Goal: Task Accomplishment & Management: Complete application form

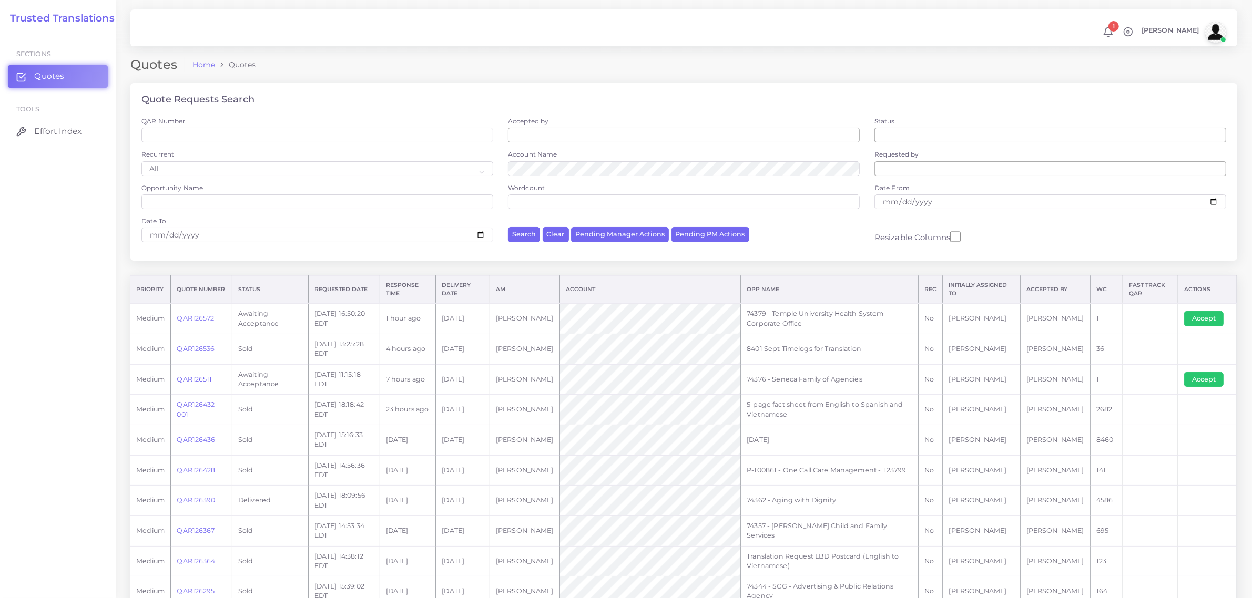
click at [203, 379] on link "QAR126511" at bounding box center [194, 379] width 35 height 8
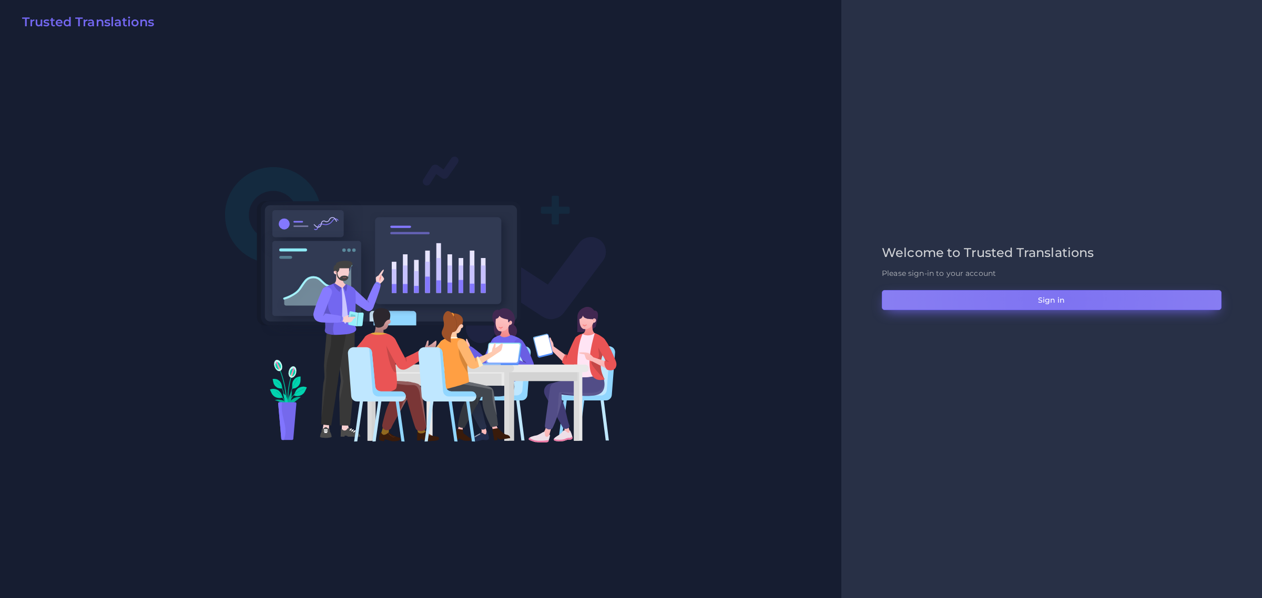
click at [1062, 300] on button "Sign in" at bounding box center [1052, 300] width 340 height 20
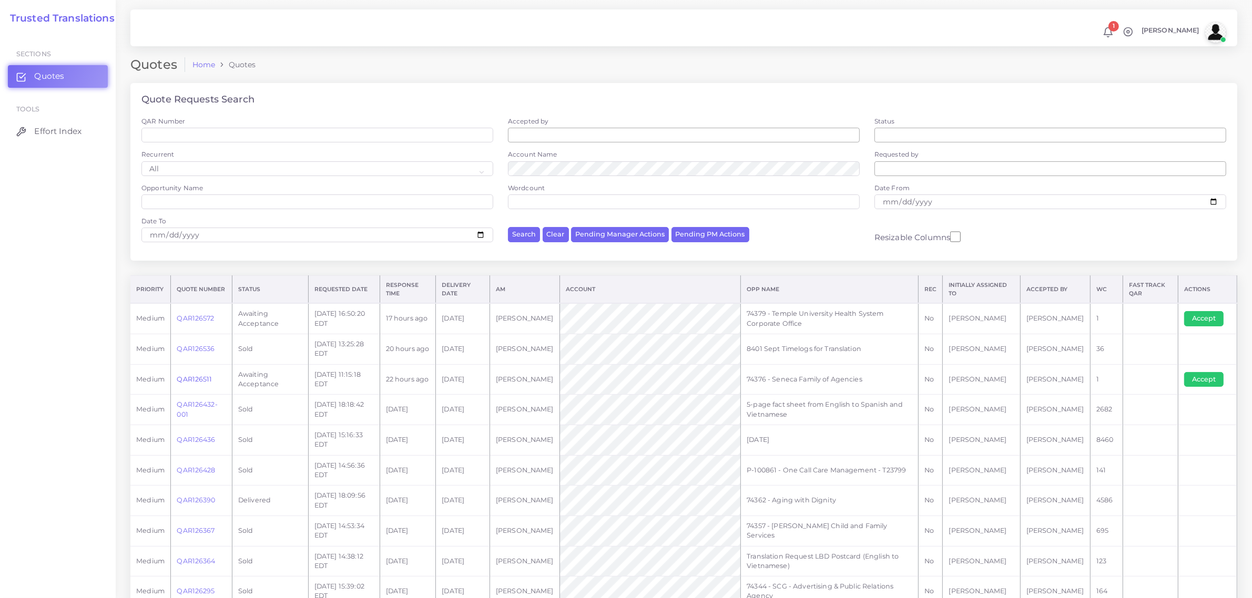
click at [198, 376] on link "QAR126511" at bounding box center [194, 379] width 35 height 8
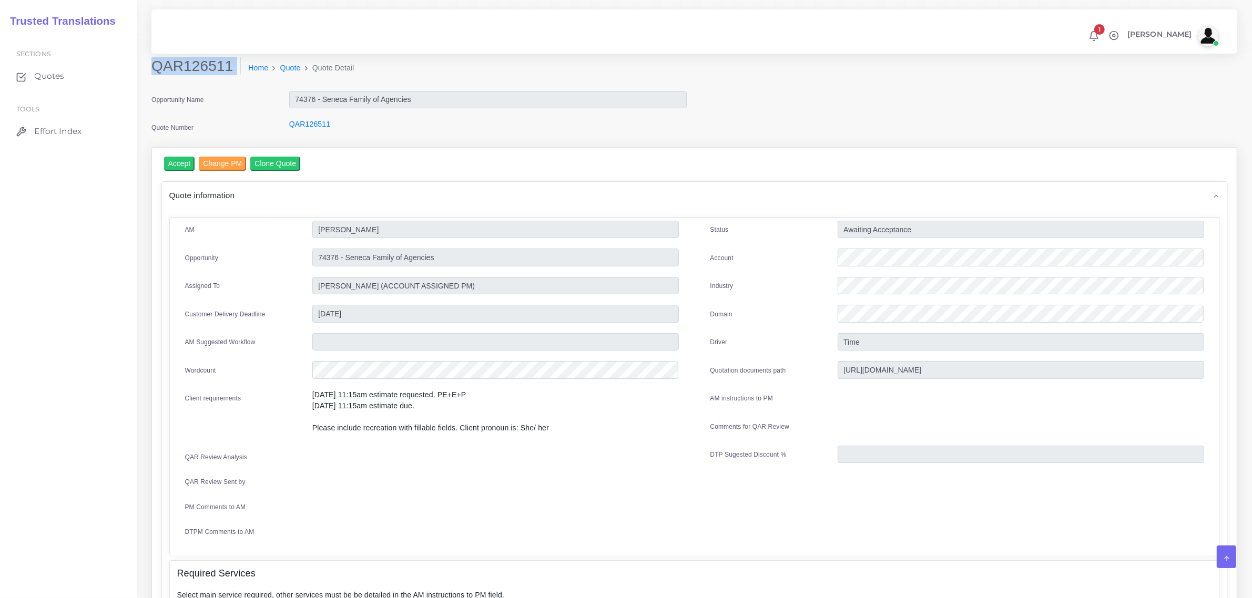
drag, startPoint x: 152, startPoint y: 64, endPoint x: 231, endPoint y: 87, distance: 82.2
click at [231, 87] on div "QAR126511 Home Quote Quote Detail" at bounding box center [695, 73] width 1102 height 33
copy div "QAR126511"
click at [172, 164] on input "Accept" at bounding box center [179, 164] width 31 height 14
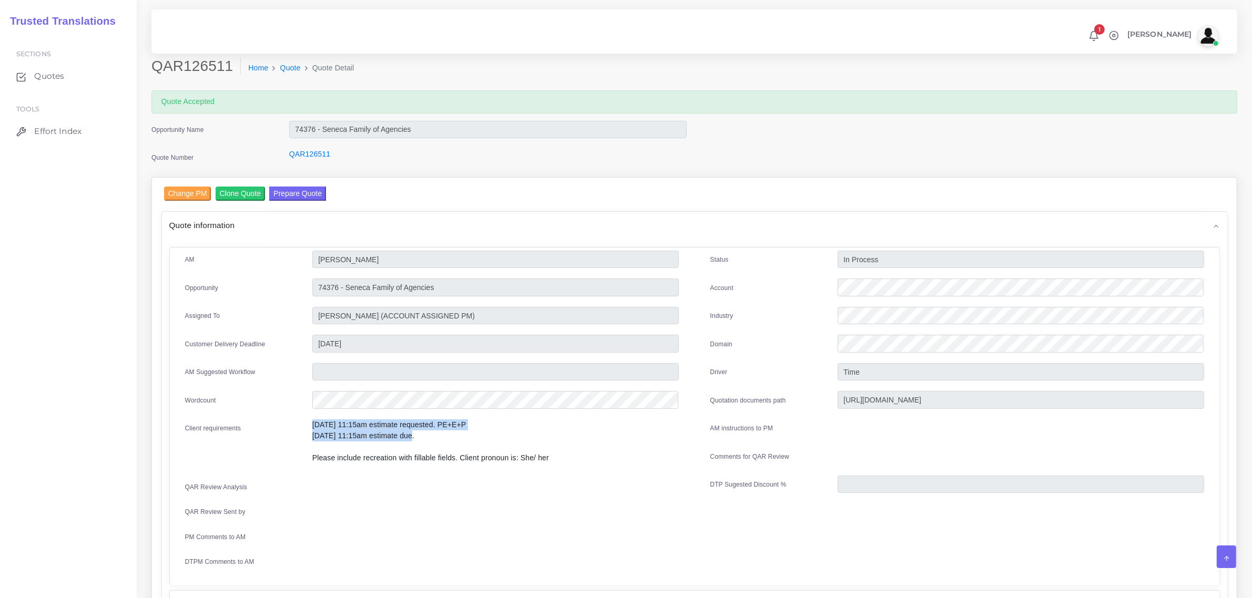
drag, startPoint x: 458, startPoint y: 454, endPoint x: 562, endPoint y: 454, distance: 103.1
click at [562, 454] on p "[DATE] 11:15am estimate requested. PE+E+P [DATE] 11:15am estimate due. Please i…" at bounding box center [495, 442] width 366 height 44
copy p "Client pronoun is: She/ her"
click at [300, 192] on button "Prepare Quote" at bounding box center [297, 194] width 57 height 14
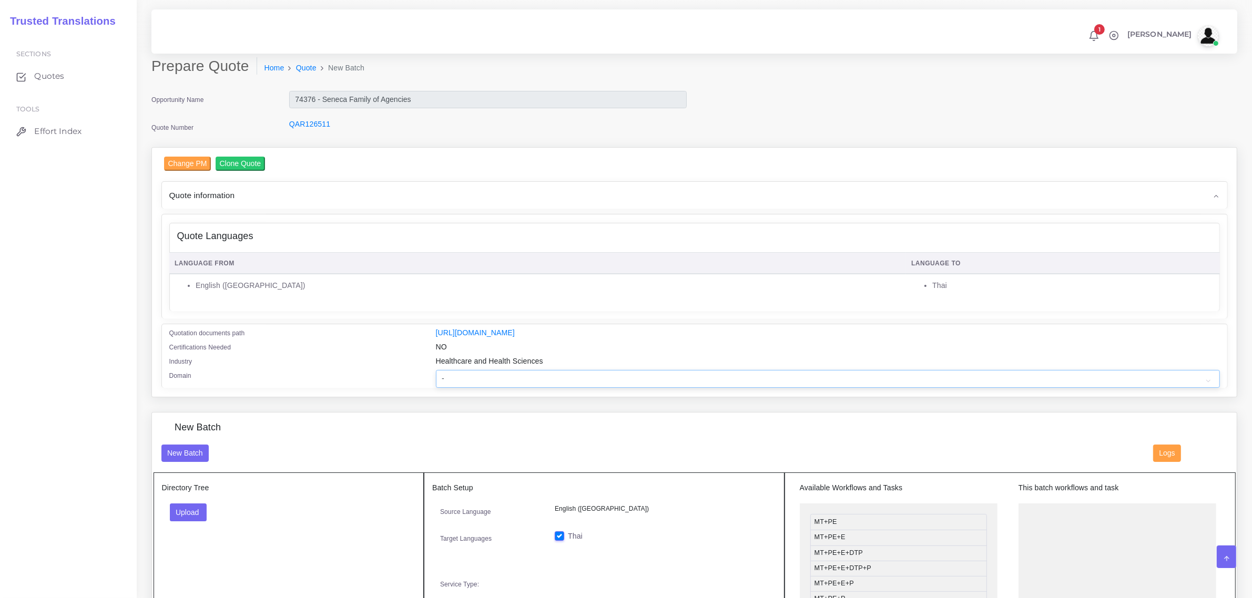
click at [466, 379] on select "- Advertising and Media Agriculture, Forestry and Fishing Architecture, Buildin…" at bounding box center [828, 379] width 784 height 18
select select "Healthcare and Health Sciences"
click at [509, 371] on select "- Advertising and Media Agriculture, Forestry and Fishing Architecture, Buildin…" at bounding box center [828, 379] width 784 height 18
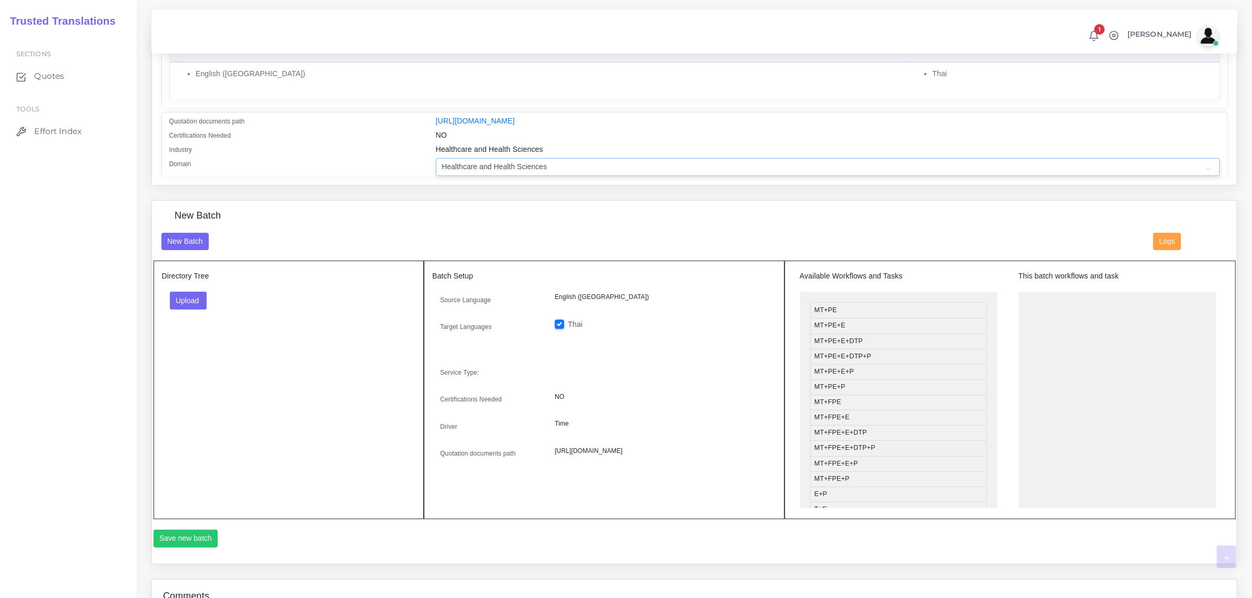
scroll to position [263, 0]
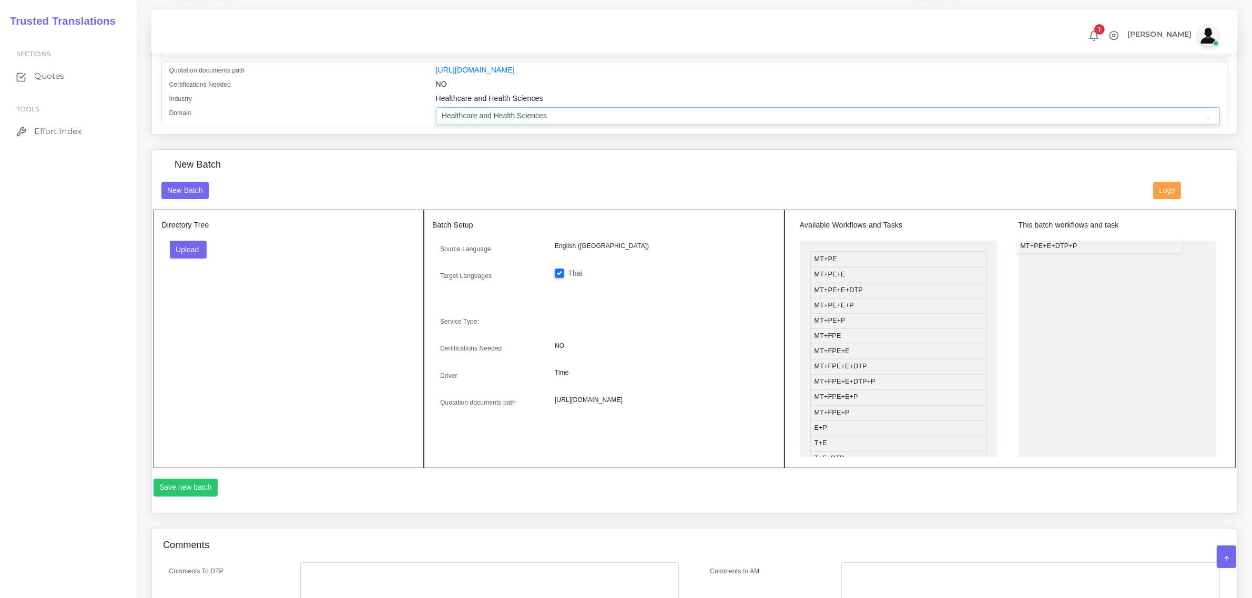
drag, startPoint x: 900, startPoint y: 300, endPoint x: 1103, endPoint y: 242, distance: 210.5
drag, startPoint x: 863, startPoint y: 301, endPoint x: 1088, endPoint y: 249, distance: 231.1
click at [185, 244] on button "Upload" at bounding box center [188, 250] width 37 height 18
click at [196, 292] on label "Files" at bounding box center [206, 289] width 73 height 13
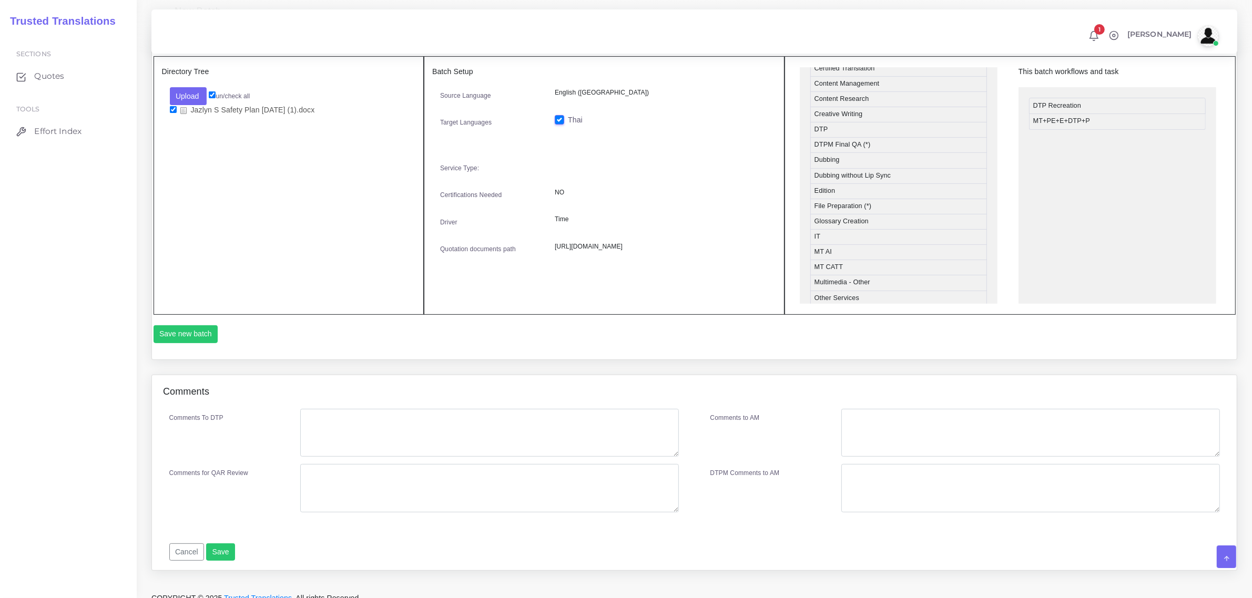
scroll to position [427, 0]
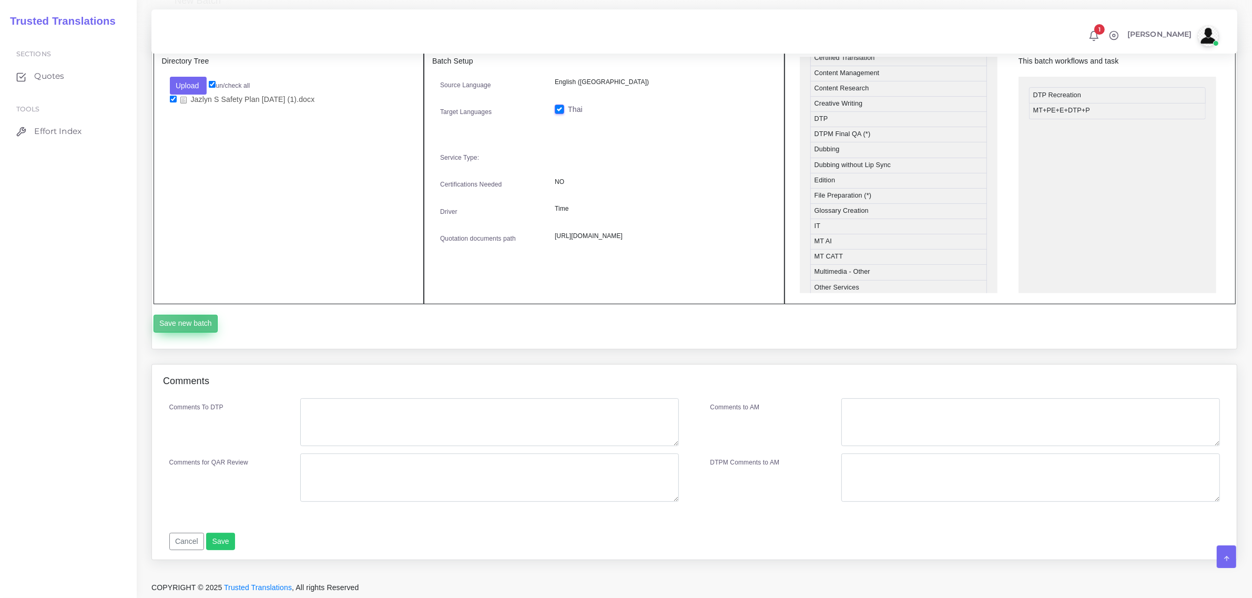
click at [198, 315] on button "Save new batch" at bounding box center [186, 324] width 65 height 18
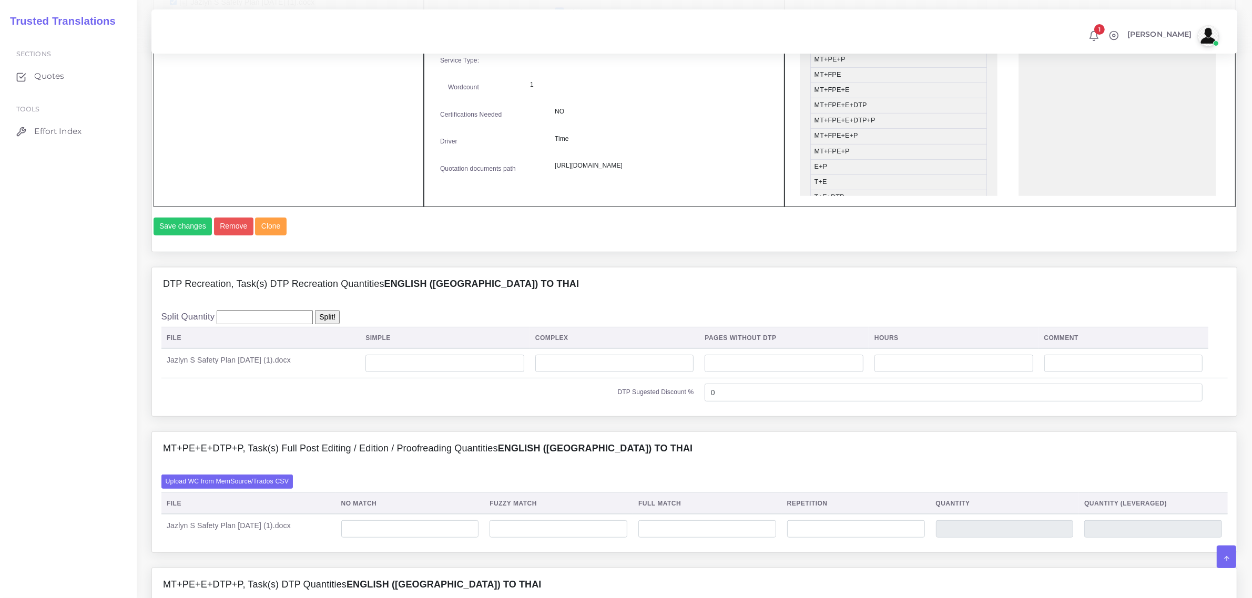
scroll to position [526, 0]
click at [407, 371] on input "number" at bounding box center [444, 362] width 159 height 18
click at [548, 371] on input "number" at bounding box center [614, 362] width 159 height 18
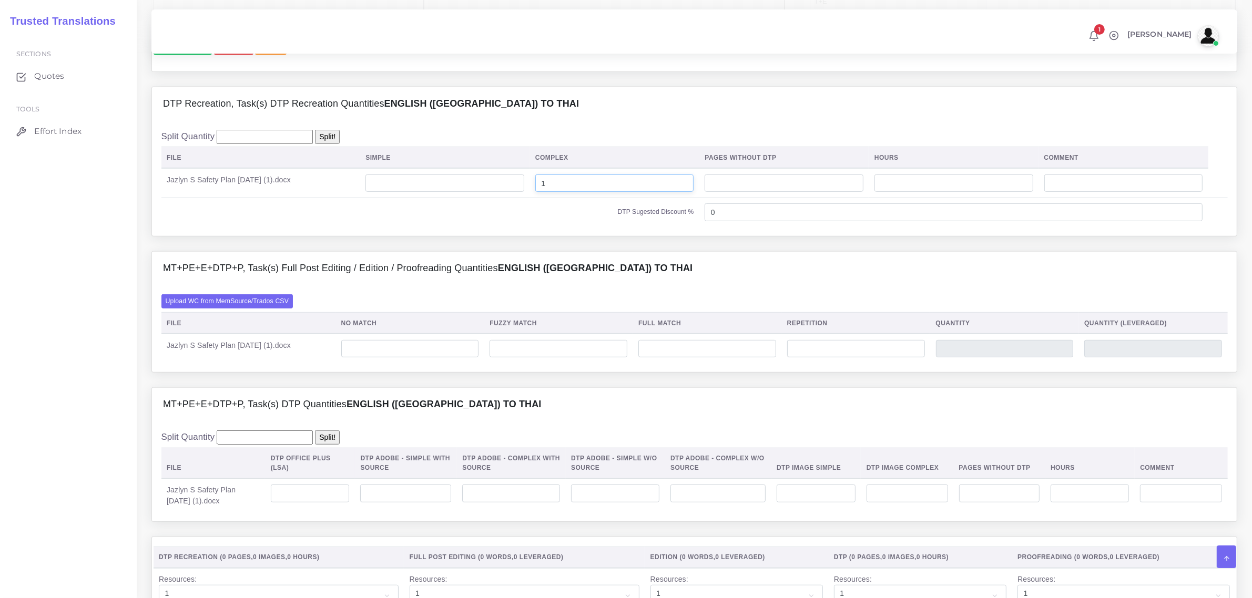
scroll to position [723, 0]
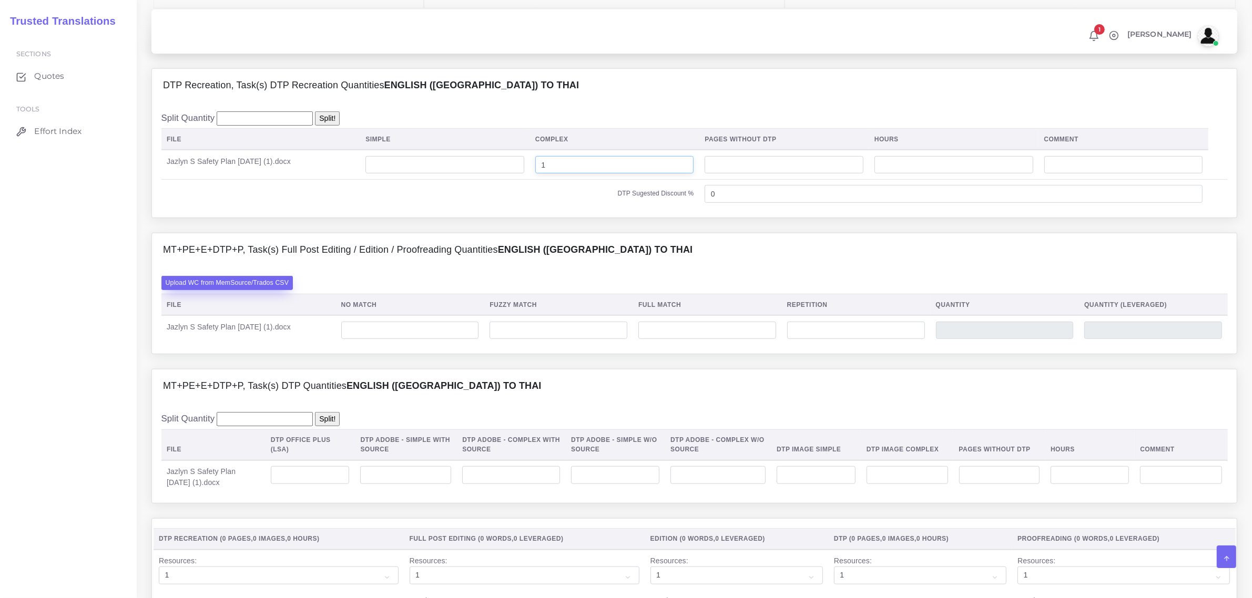
type input "1"
click at [248, 290] on label "Upload WC from MemSource/Trados CSV" at bounding box center [227, 283] width 132 height 14
click at [0, 0] on input "Upload WC from MemSource/Trados CSV" at bounding box center [0, 0] width 0 height 0
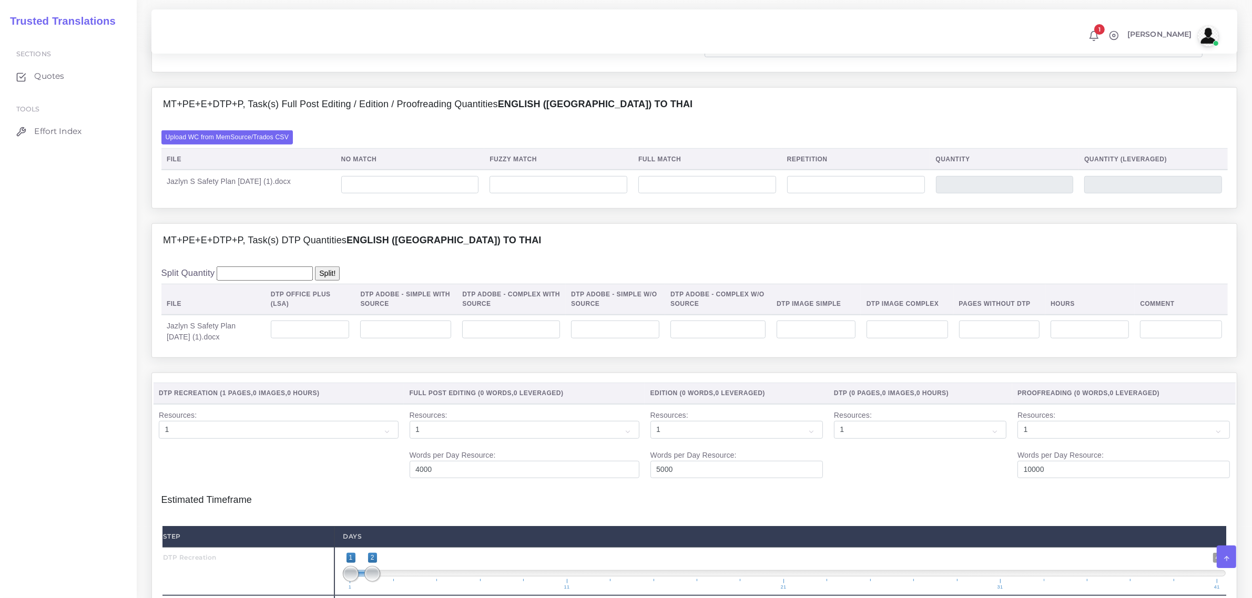
scroll to position [920, 0]
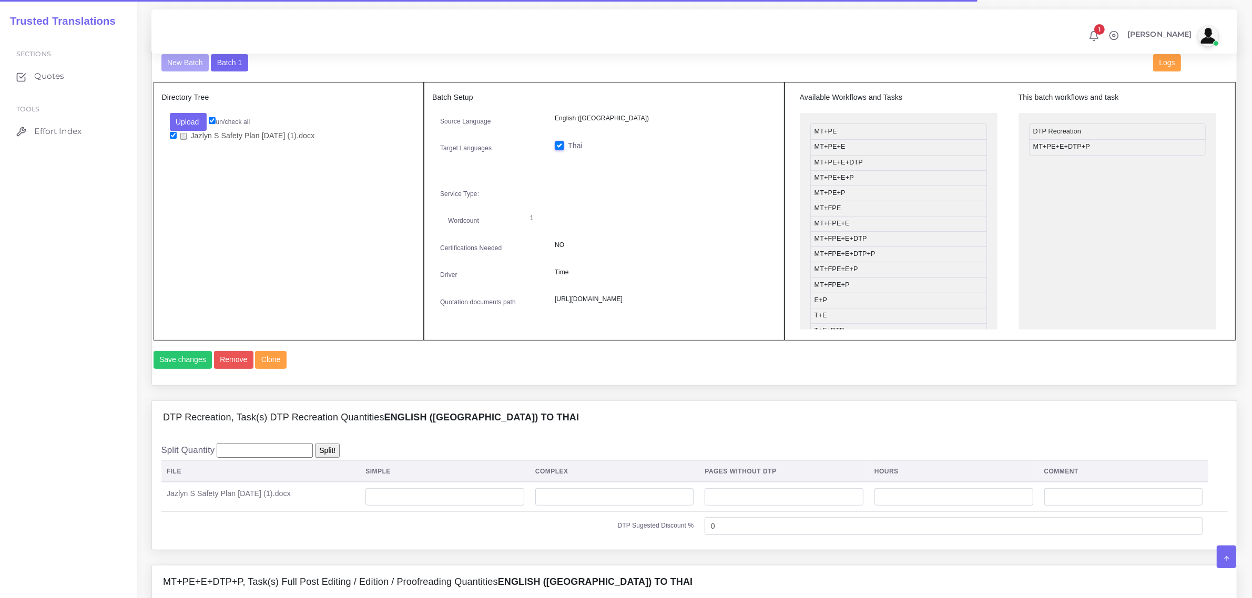
scroll to position [658, 0]
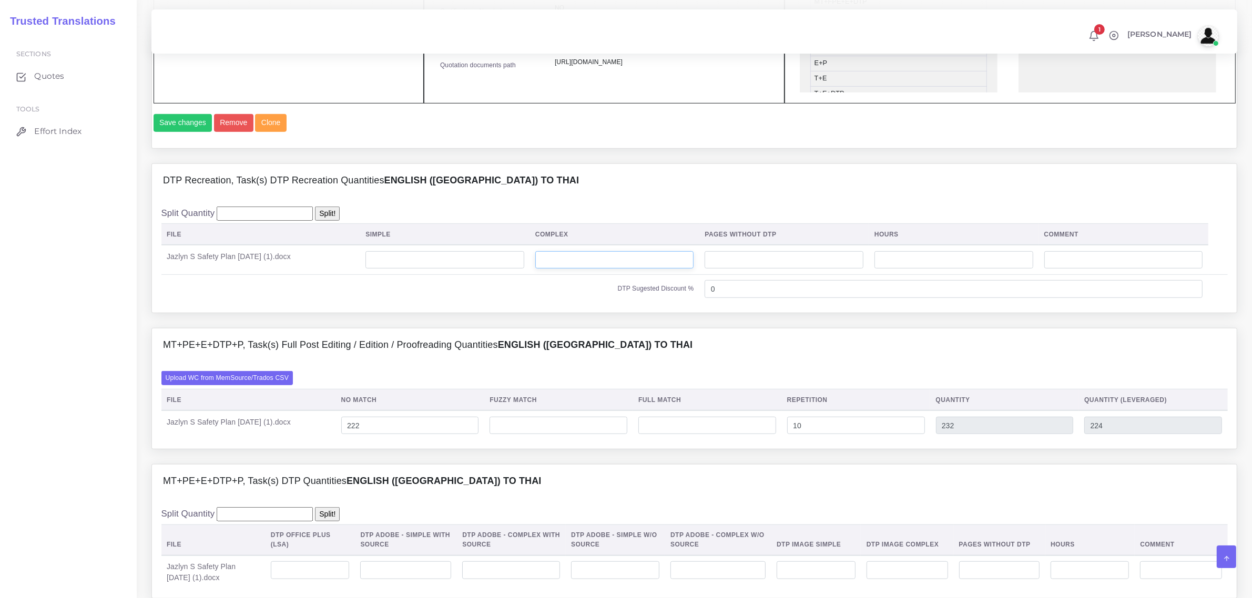
click at [569, 269] on input "number" at bounding box center [614, 260] width 159 height 18
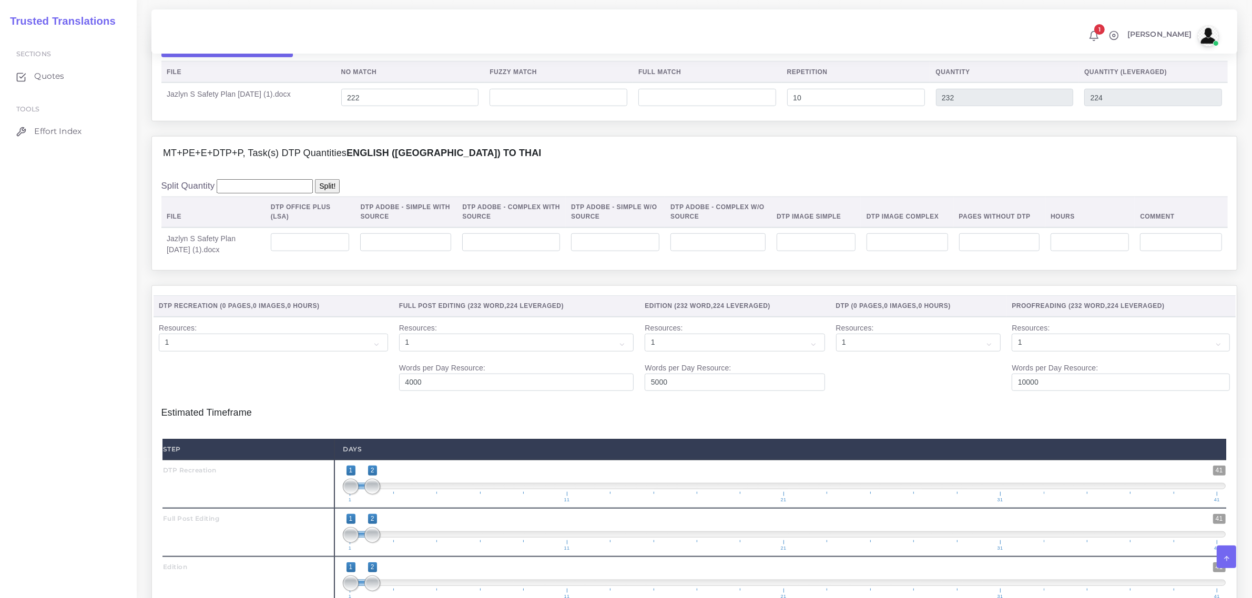
scroll to position [986, 0]
type input "1"
click at [359, 106] on input "222" at bounding box center [410, 97] width 138 height 18
type input "252"
type input "262"
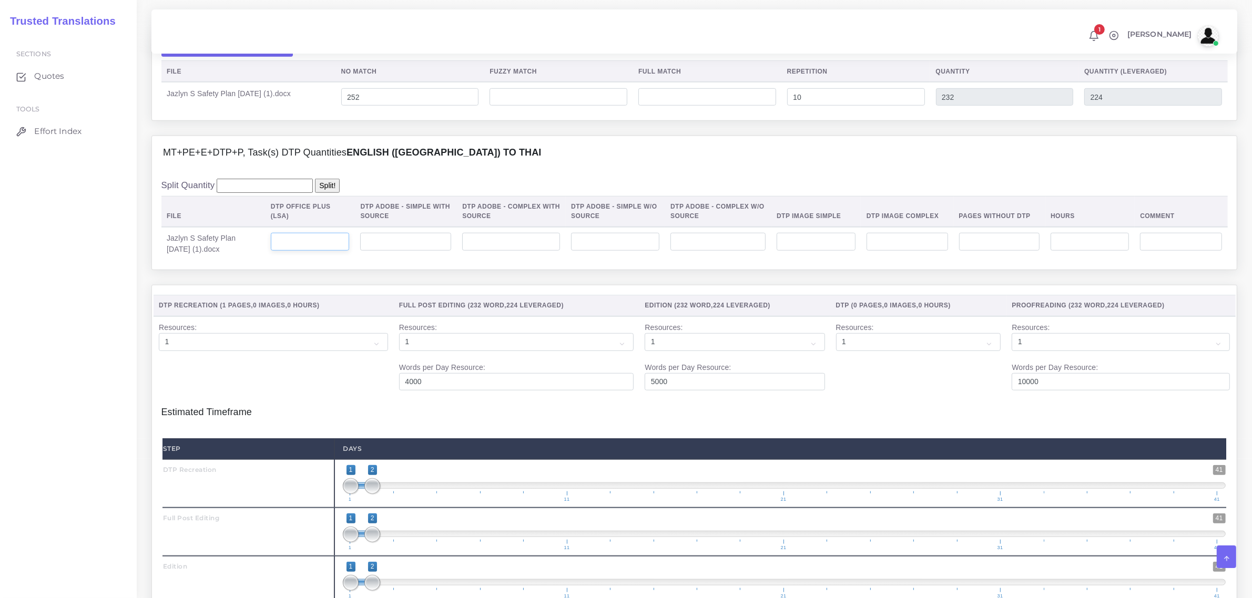
type input "254"
click at [322, 251] on input "number" at bounding box center [310, 242] width 79 height 18
type input "1"
click at [742, 251] on input "number" at bounding box center [717, 242] width 95 height 18
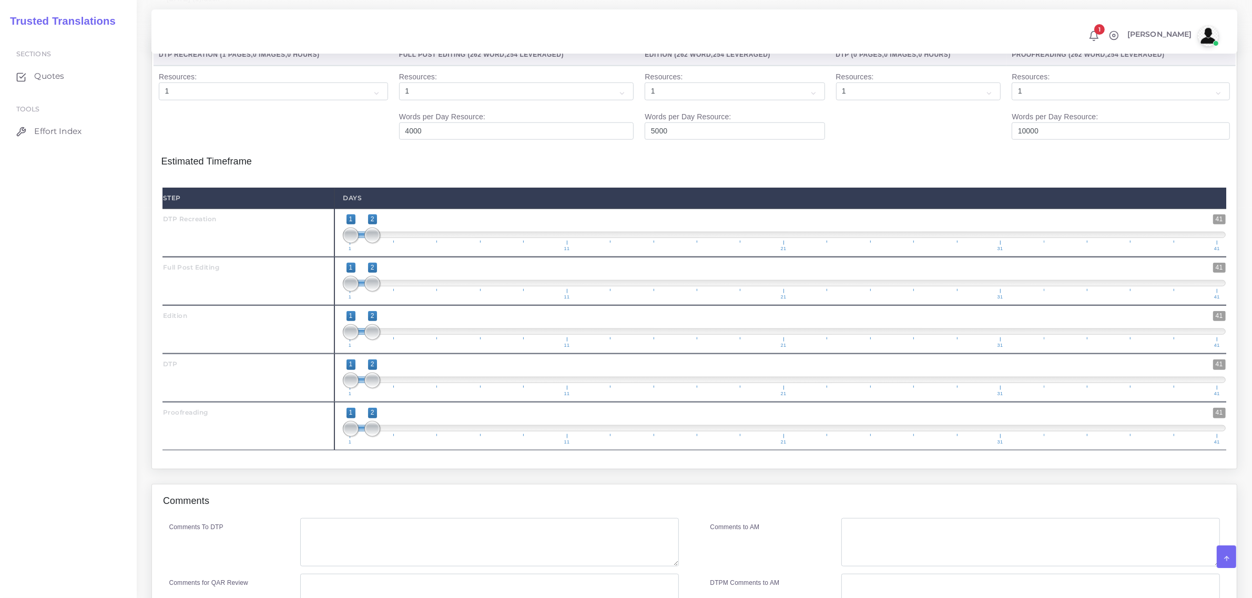
scroll to position [1249, 0]
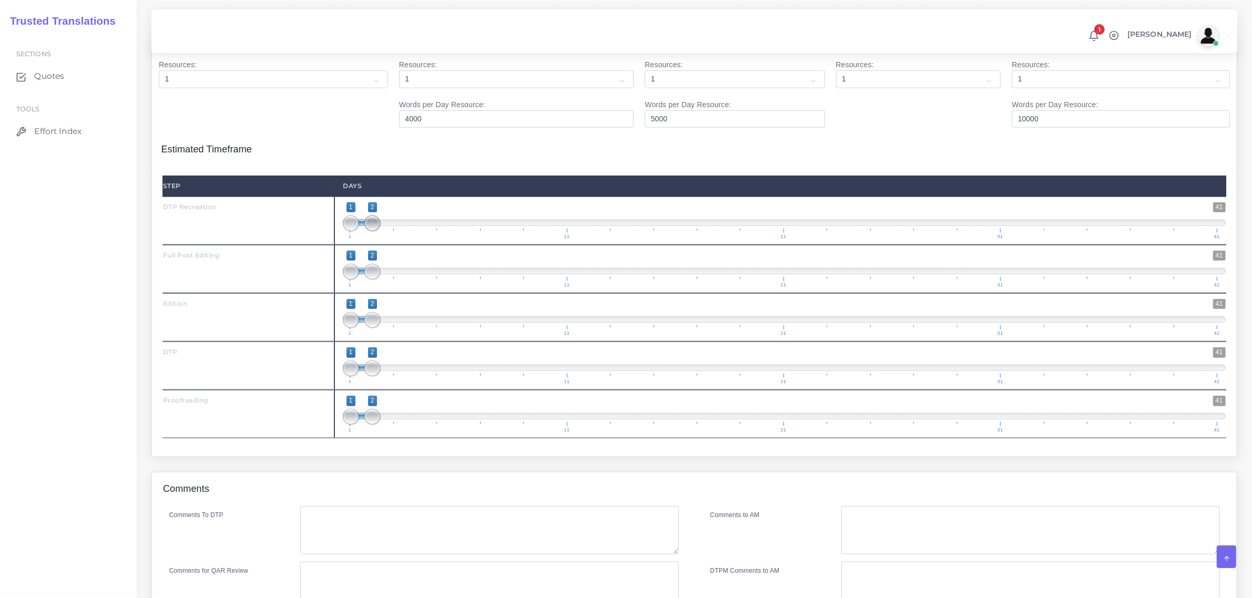
type input "1"
type input "1;1"
drag, startPoint x: 372, startPoint y: 246, endPoint x: 343, endPoint y: 271, distance: 39.1
click at [343, 269] on div "Step Days DTP Recreation 1 41 1 2 1 — 2 1 11 21 31 41 1;1 1" at bounding box center [694, 307] width 1064 height 263
type input "2;2"
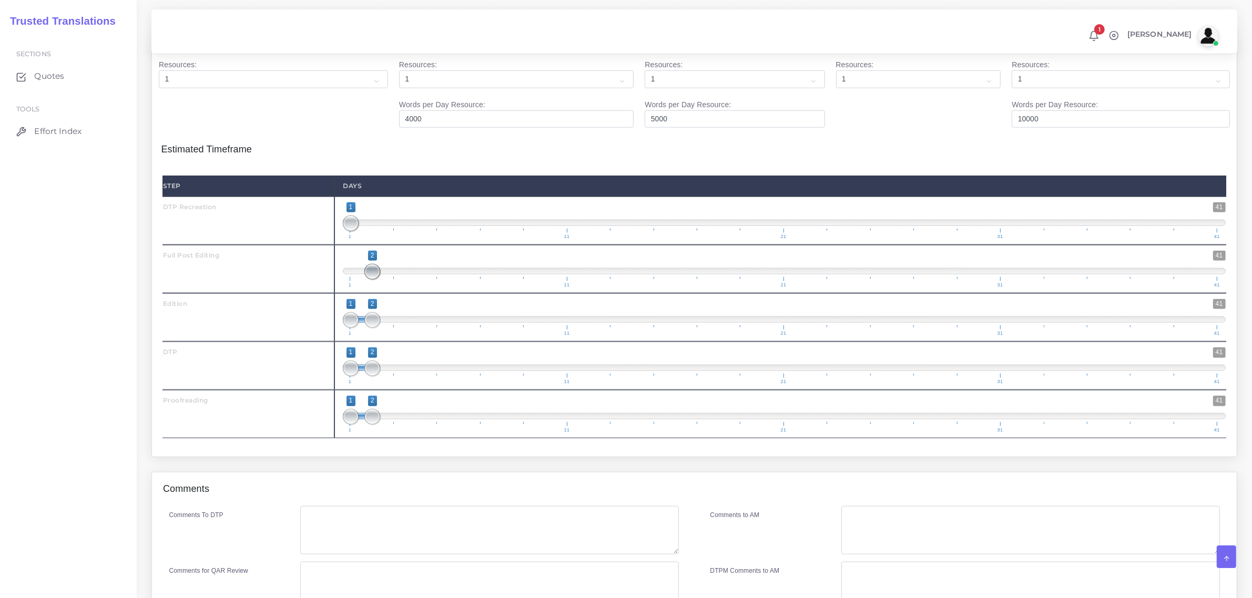
drag, startPoint x: 351, startPoint y: 291, endPoint x: 382, endPoint y: 335, distance: 54.1
click at [380, 288] on span "1 41 2 2 2 — 2 1 11 21 31 41" at bounding box center [784, 269] width 883 height 37
drag, startPoint x: 375, startPoint y: 341, endPoint x: 388, endPoint y: 339, distance: 12.7
click at [388, 328] on span at bounding box center [394, 320] width 16 height 16
drag, startPoint x: 359, startPoint y: 343, endPoint x: 401, endPoint y: 354, distance: 43.0
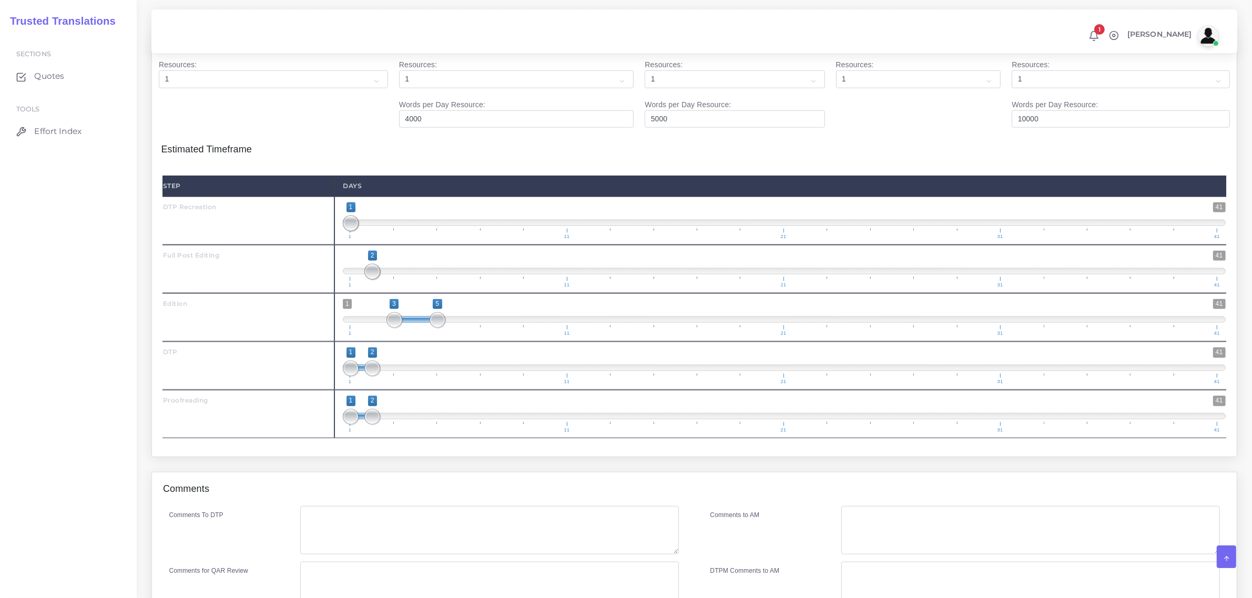
click at [401, 336] on span "1 41 3 5 3 — 5 1 11 21 31 41" at bounding box center [784, 317] width 883 height 37
type input "3;3"
drag, startPoint x: 437, startPoint y: 343, endPoint x: 382, endPoint y: 353, distance: 56.1
click at [382, 336] on span "1 41 3 3 3 — 3 1 11 21 31 41" at bounding box center [784, 317] width 883 height 37
drag, startPoint x: 370, startPoint y: 388, endPoint x: 409, endPoint y: 382, distance: 39.4
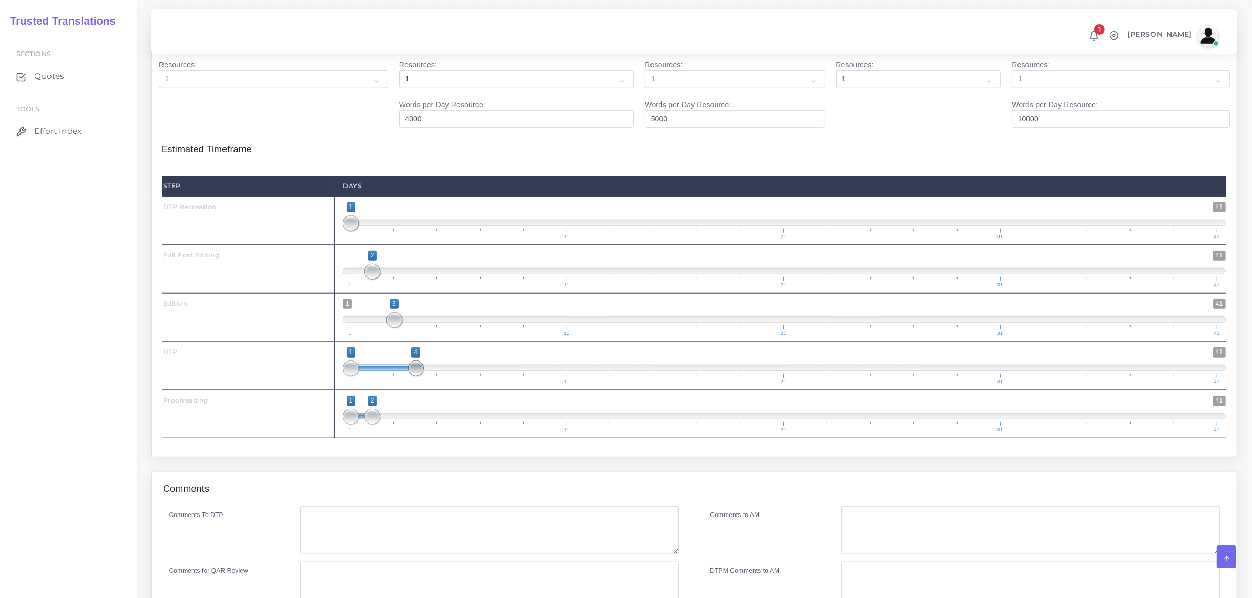
click at [409, 382] on span "1 41 1 4 1 — 4 1 11 21 31 41" at bounding box center [784, 366] width 883 height 37
type input "4;4"
drag, startPoint x: 354, startPoint y: 391, endPoint x: 419, endPoint y: 389, distance: 64.7
click at [419, 376] on span at bounding box center [416, 369] width 16 height 16
drag, startPoint x: 374, startPoint y: 442, endPoint x: 384, endPoint y: 451, distance: 14.1
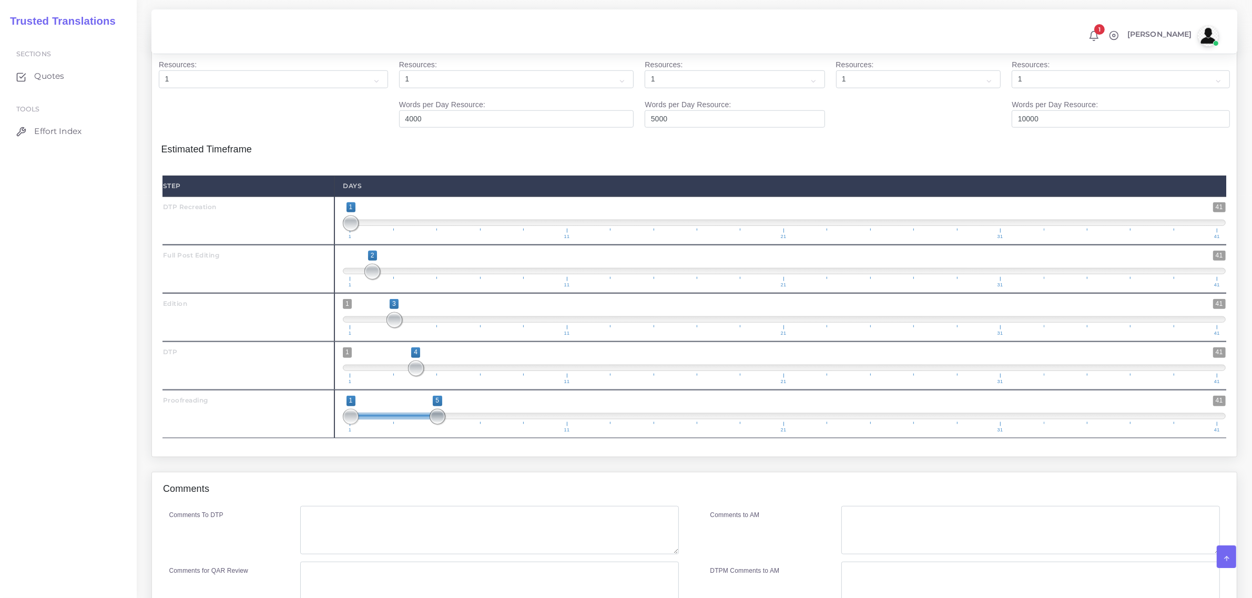
click at [427, 433] on span "1 41 1 5 1 — 5 1 11 21 31 41" at bounding box center [784, 414] width 883 height 37
drag, startPoint x: 412, startPoint y: 441, endPoint x: 382, endPoint y: 450, distance: 30.9
click at [425, 433] on span "1 41 1 5 1 — 5 1 11 21 31 41" at bounding box center [784, 414] width 883 height 37
drag, startPoint x: 353, startPoint y: 442, endPoint x: 427, endPoint y: 432, distance: 75.3
click at [427, 432] on span "1 41 4 5 4 — 5 1 11 21 31 41" at bounding box center [784, 414] width 883 height 37
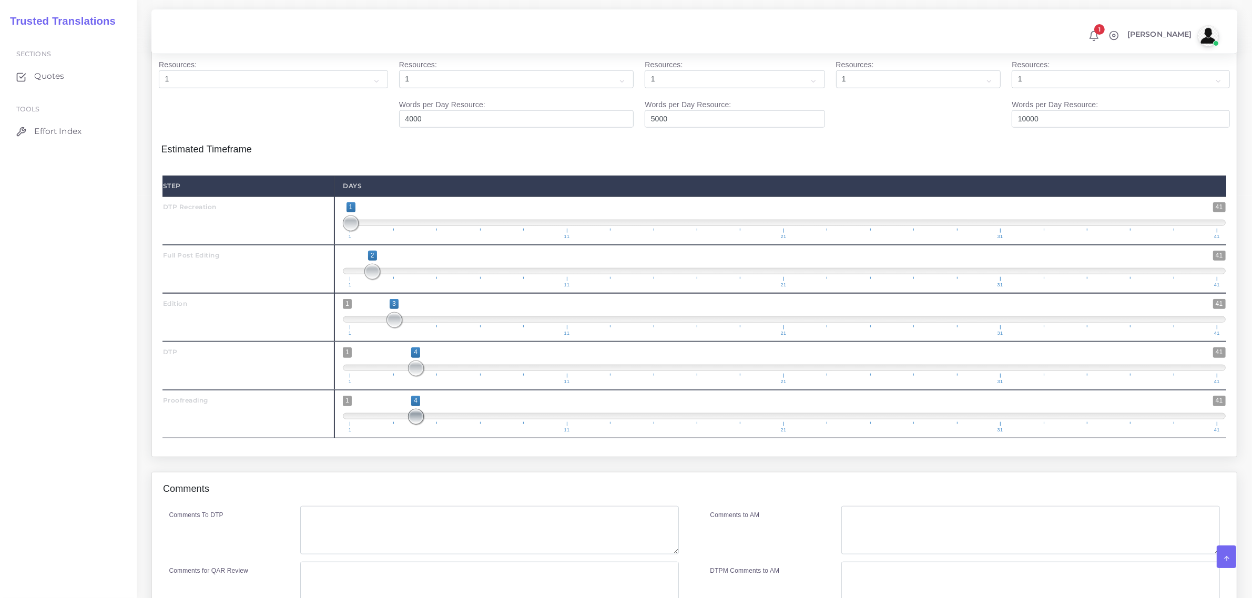
drag, startPoint x: 435, startPoint y: 442, endPoint x: 421, endPoint y: 445, distance: 13.9
click at [421, 425] on span at bounding box center [416, 417] width 16 height 16
drag, startPoint x: 413, startPoint y: 436, endPoint x: 436, endPoint y: 426, distance: 25.2
click at [436, 426] on span "1 41 4 5 4 — 5 1 11 21 31 41" at bounding box center [784, 414] width 883 height 37
type input "5;5"
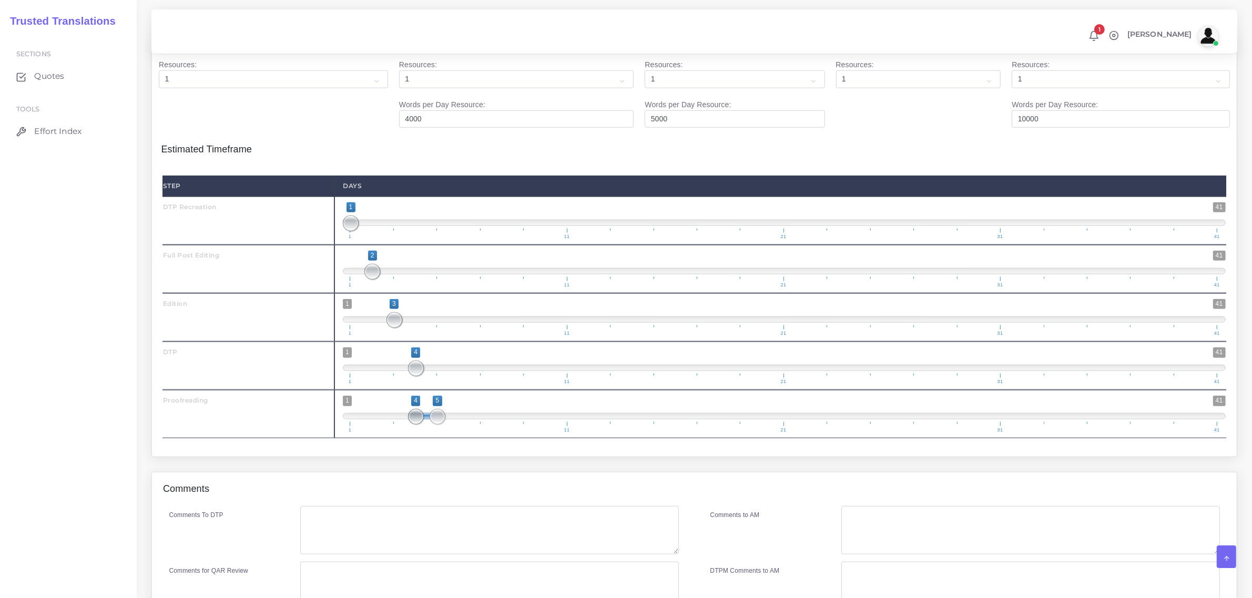
drag, startPoint x: 413, startPoint y: 439, endPoint x: 447, endPoint y: 445, distance: 34.7
click at [449, 433] on span "1 41 4 5 4 — 5 1 11 21 31 41" at bounding box center [784, 414] width 883 height 37
click at [361, 542] on textarea "Comments To DTP" at bounding box center [489, 530] width 378 height 48
paste textarea "Please include recreation with fillable fields."
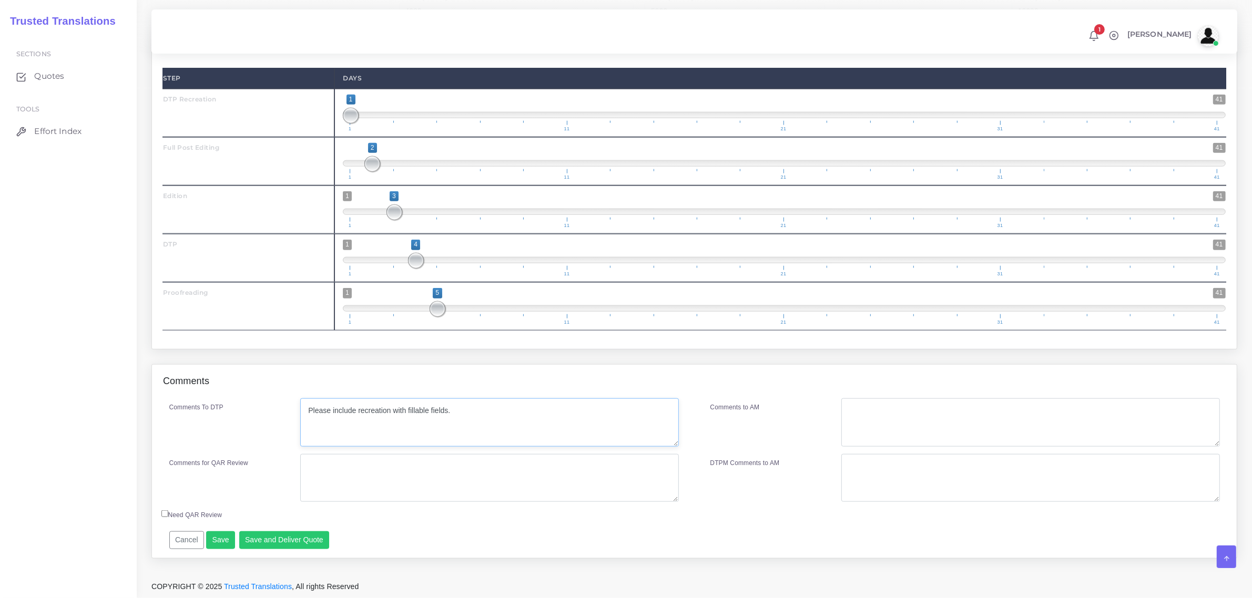
scroll to position [1381, 0]
type textarea "Please include recreation with fillable fields."
click at [277, 543] on button "Save and Deliver Quote" at bounding box center [284, 541] width 90 height 18
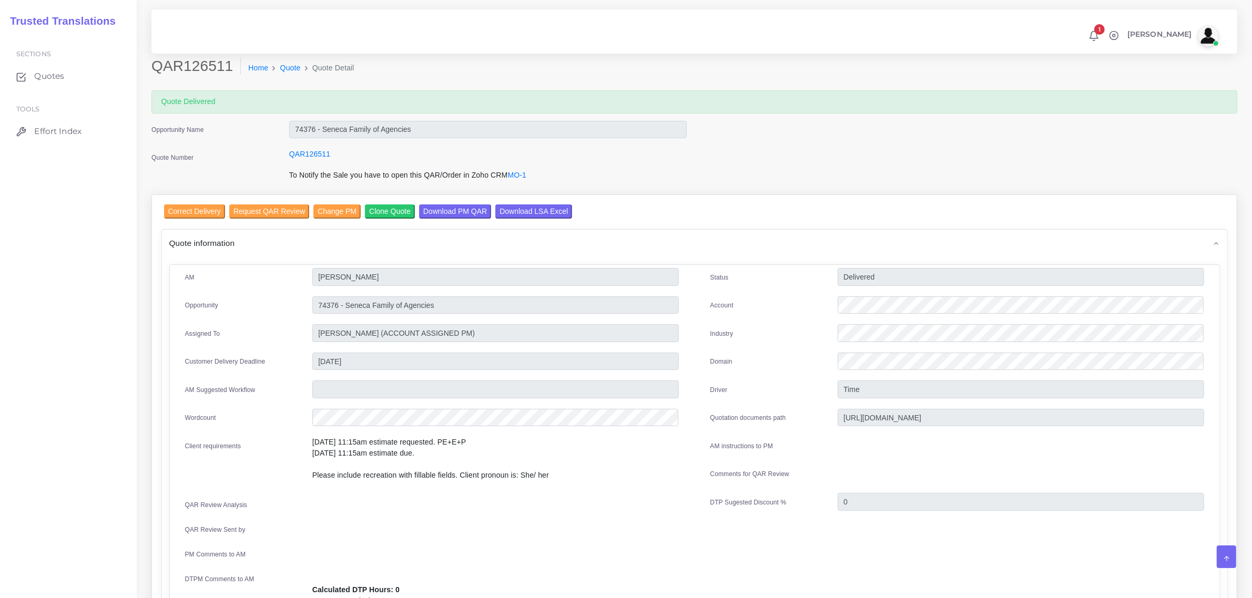
click at [513, 209] on input "Download LSA Excel" at bounding box center [533, 212] width 77 height 14
